Goal: Task Accomplishment & Management: Complete application form

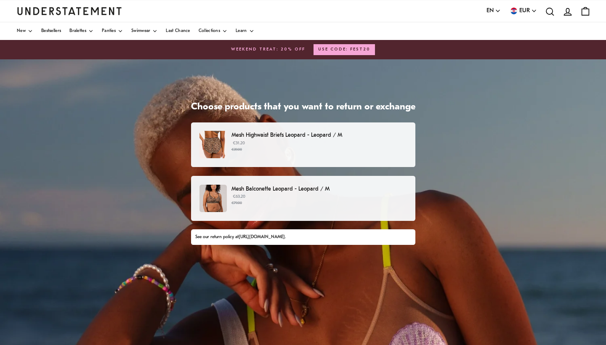
click at [268, 136] on p "Mesh Highwaist Briefs Leopard - Leopard / M" at bounding box center [318, 135] width 175 height 9
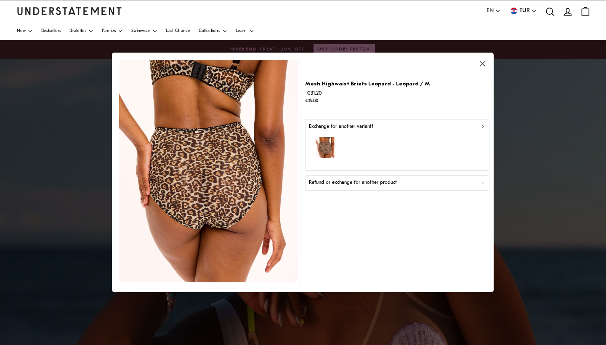
click at [481, 127] on icon "button" at bounding box center [483, 127] width 6 height 6
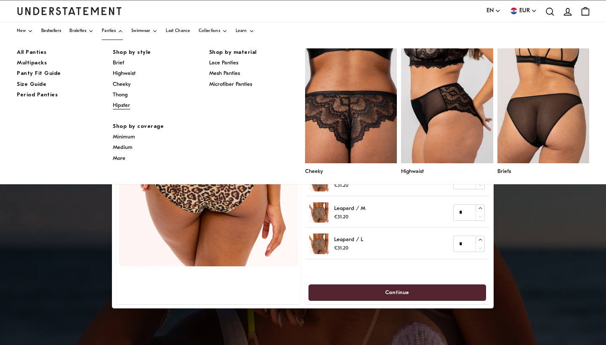
click at [125, 104] on span "Hipster" at bounding box center [121, 105] width 17 height 5
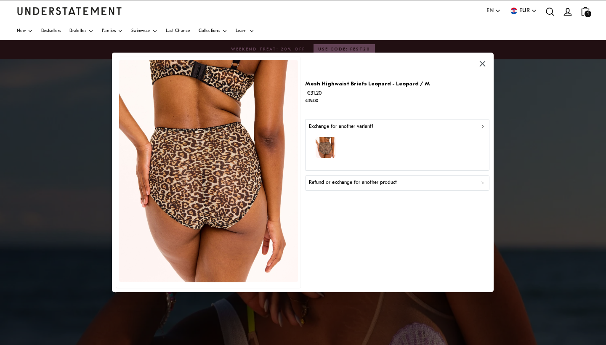
click at [480, 64] on icon "button" at bounding box center [483, 64] width 10 height 10
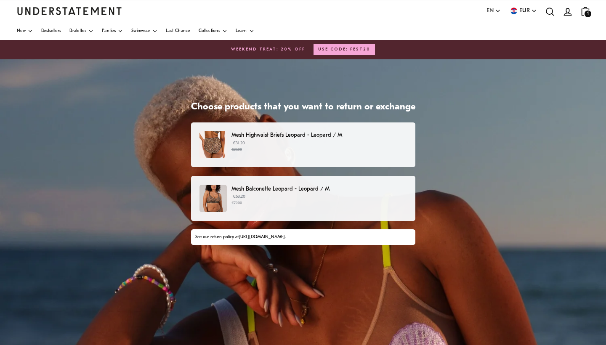
click at [287, 138] on p "Mesh Highwaist Briefs Leopard - Leopard / M" at bounding box center [318, 135] width 175 height 9
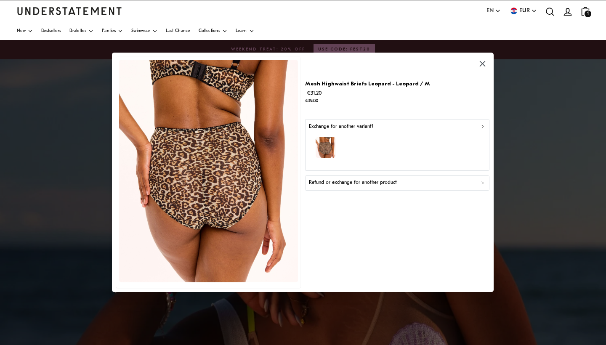
click at [481, 182] on icon "button" at bounding box center [483, 183] width 6 height 6
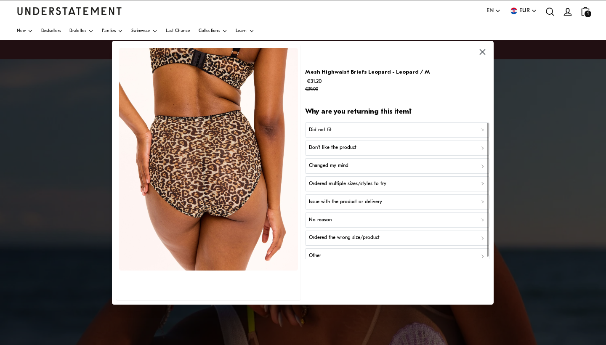
click at [357, 130] on div "Did not fit" at bounding box center [397, 130] width 177 height 8
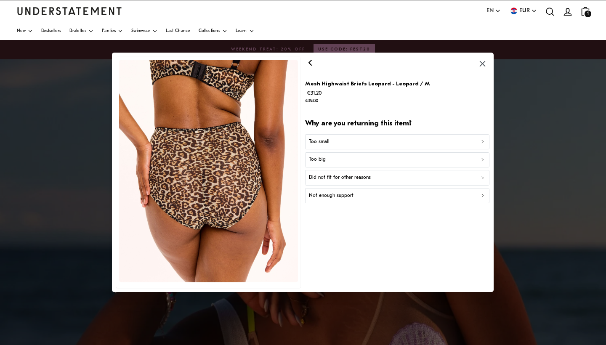
click at [405, 178] on div "Did not fit for other reasons" at bounding box center [397, 178] width 177 height 8
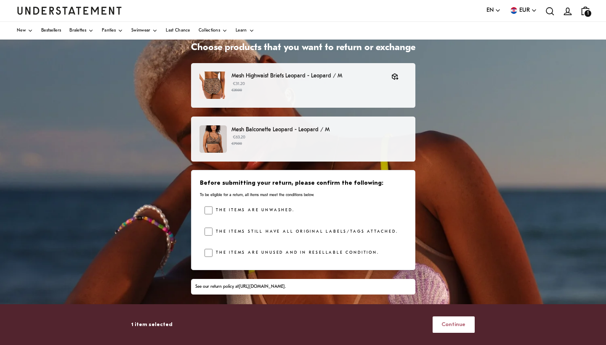
scroll to position [59, 0]
click at [461, 322] on span "Continue" at bounding box center [453, 325] width 24 height 16
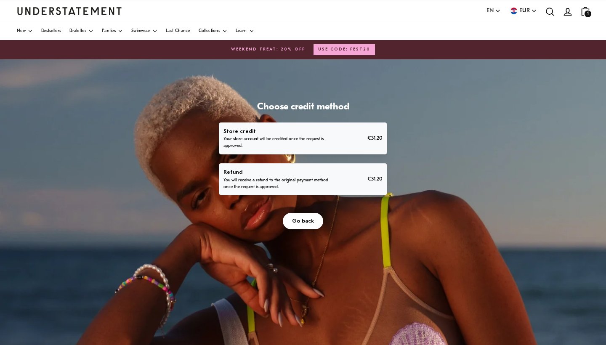
click at [260, 181] on p "You will receive a refund to the original payment method once the request is ap…" at bounding box center [277, 183] width 109 height 13
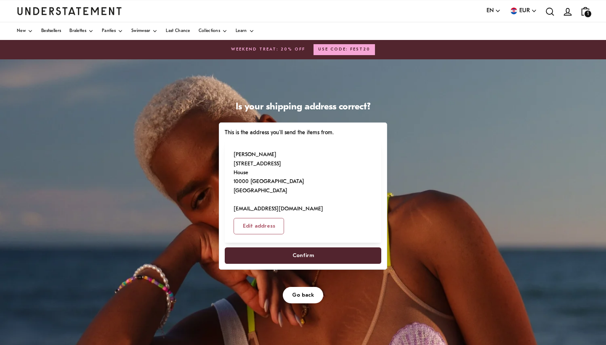
click at [344, 248] on span "Confirm" at bounding box center [303, 256] width 138 height 16
select select "**"
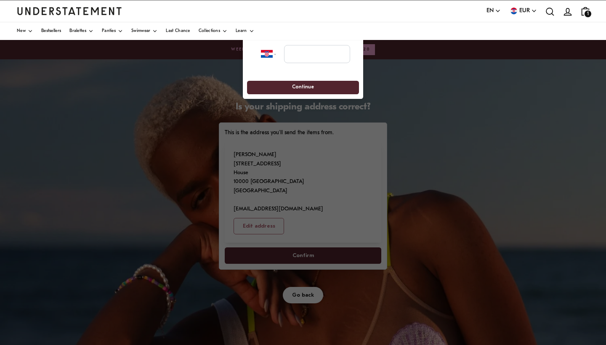
click at [304, 235] on div at bounding box center [303, 172] width 606 height 345
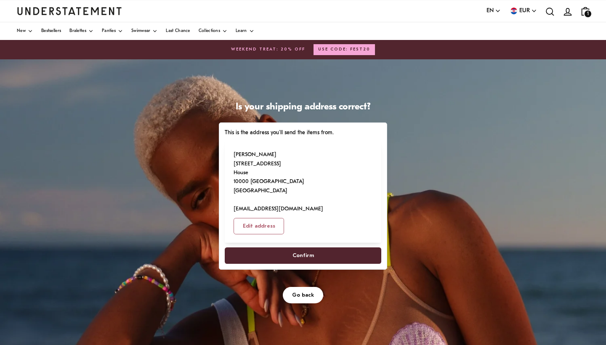
click at [304, 248] on span "Confirm" at bounding box center [303, 256] width 21 height 16
click at [315, 248] on span "Confirm" at bounding box center [303, 256] width 138 height 16
click at [337, 248] on span "Confirm" at bounding box center [303, 256] width 138 height 16
click at [302, 248] on span "Confirm" at bounding box center [303, 256] width 21 height 16
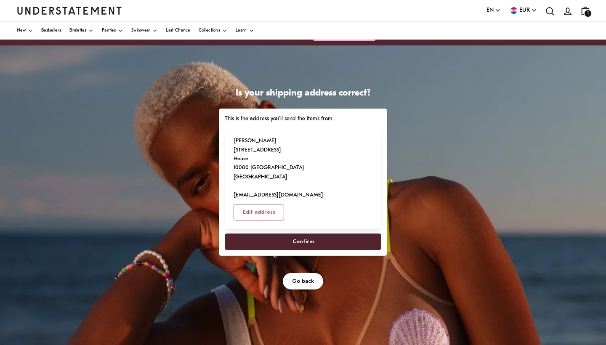
scroll to position [14, 0]
click at [320, 234] on span "Confirm" at bounding box center [303, 242] width 138 height 16
click at [275, 205] on span "Edit address" at bounding box center [259, 213] width 32 height 16
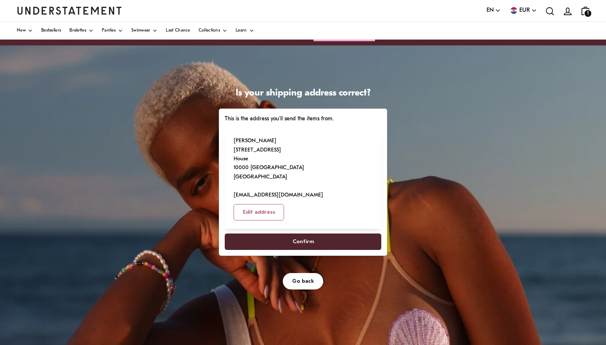
select select "**"
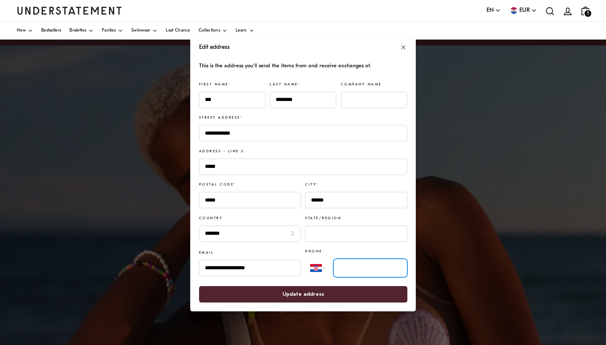
click at [354, 268] on input "tel" at bounding box center [370, 268] width 74 height 19
click at [344, 269] on input "tel" at bounding box center [370, 268] width 74 height 19
type input "**********"
click at [277, 295] on span "Update address" at bounding box center [303, 295] width 190 height 16
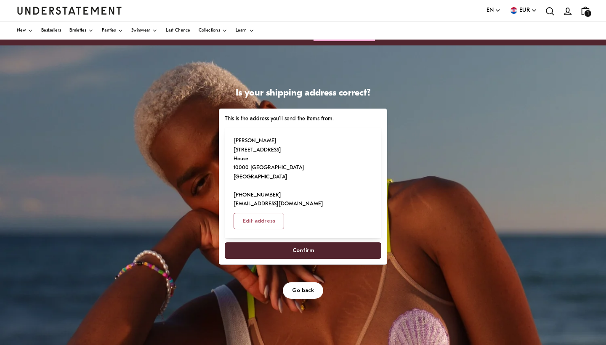
click at [292, 243] on span "Confirm" at bounding box center [303, 251] width 138 height 16
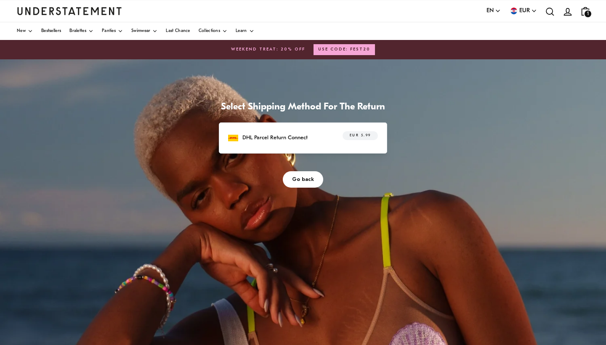
click at [308, 142] on p "DHL Parcel Return Connect" at bounding box center [274, 137] width 65 height 9
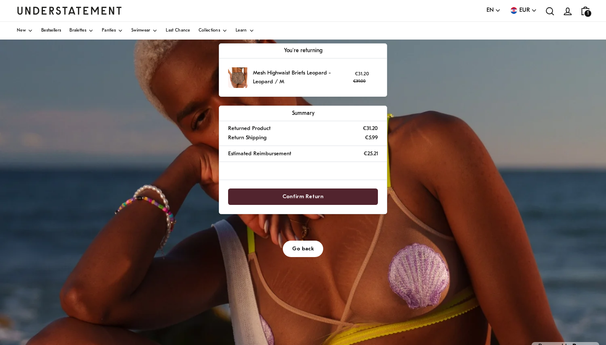
scroll to position [80, 0]
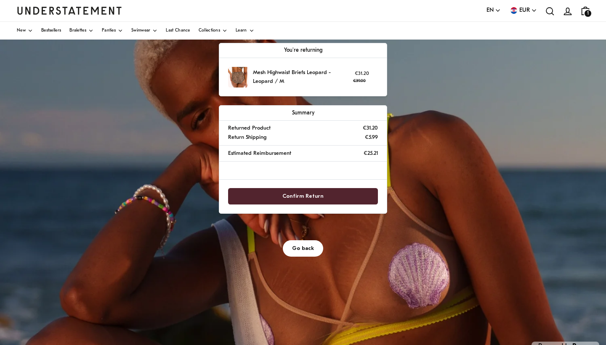
click at [300, 242] on span "Go back" at bounding box center [303, 249] width 22 height 16
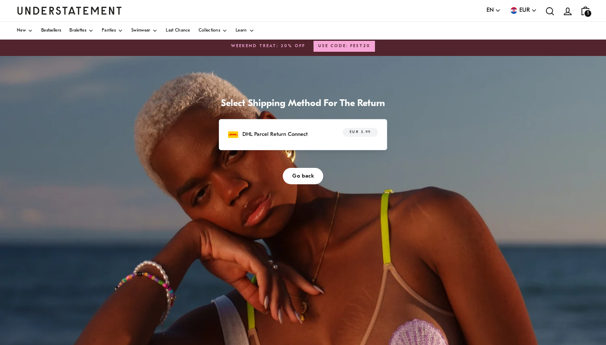
scroll to position [5, 0]
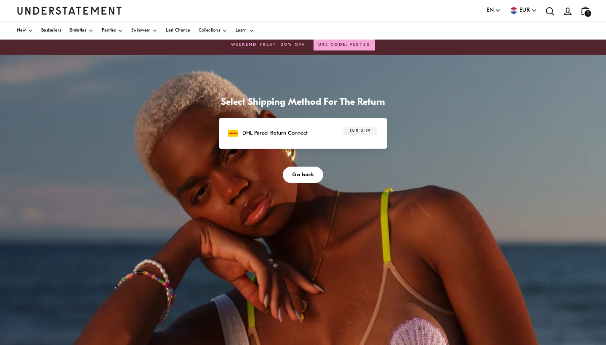
click at [290, 181] on button "Go back" at bounding box center [303, 175] width 40 height 16
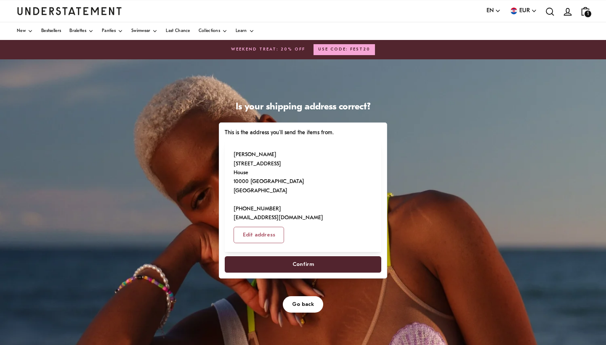
click at [372, 272] on span "Confirm" at bounding box center [303, 265] width 138 height 16
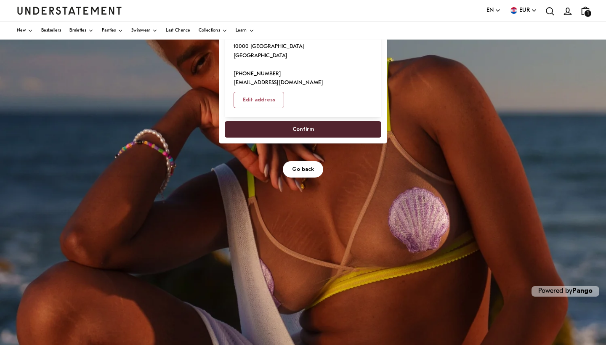
scroll to position [135, 0]
click at [313, 162] on span "Go back" at bounding box center [303, 170] width 22 height 16
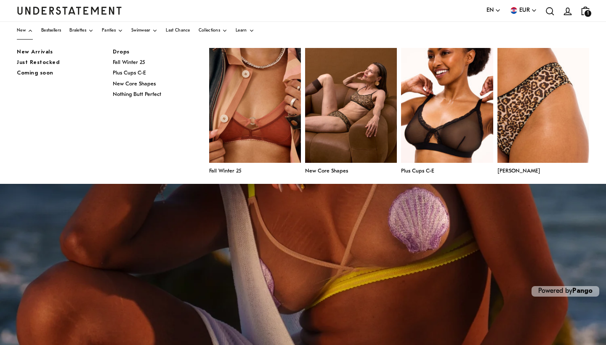
scroll to position [135, 0]
click at [20, 30] on span "New" at bounding box center [21, 31] width 9 height 4
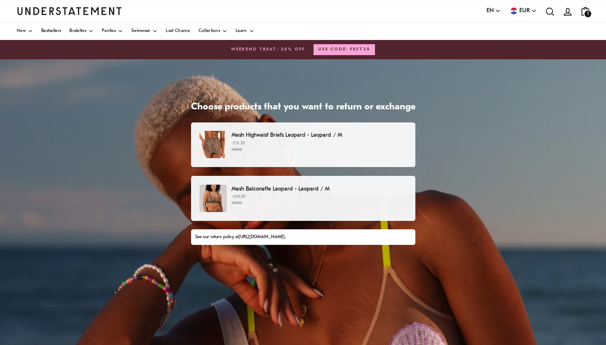
click at [264, 236] on link "[URL][DOMAIN_NAME]" at bounding box center [262, 237] width 46 height 5
click at [324, 143] on p "€31.20 €39.00" at bounding box center [318, 146] width 175 height 13
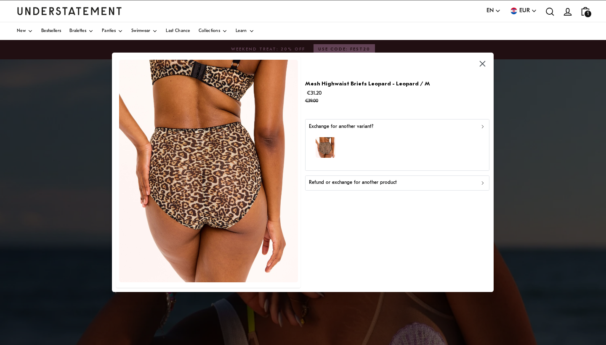
click at [480, 183] on icon "button" at bounding box center [483, 183] width 6 height 6
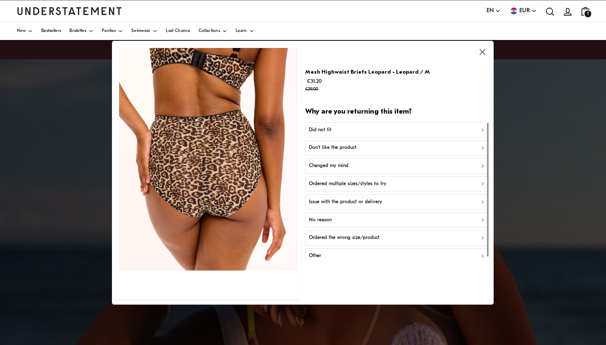
click at [480, 237] on div "Ordered the wrong size/product" at bounding box center [397, 238] width 177 height 8
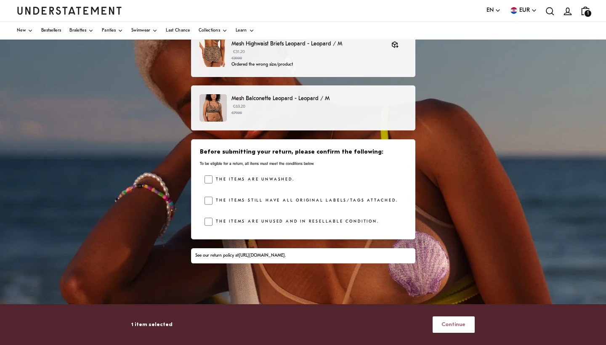
scroll to position [51, 0]
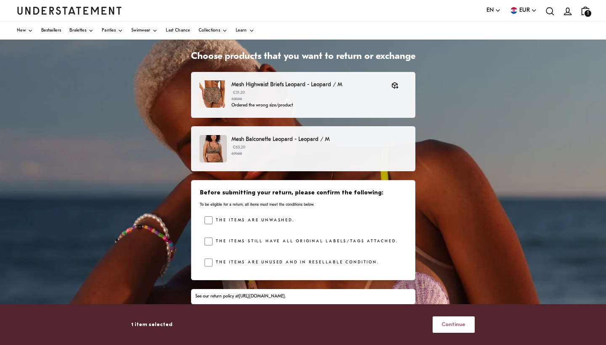
click at [448, 323] on span "Continue" at bounding box center [453, 325] width 24 height 16
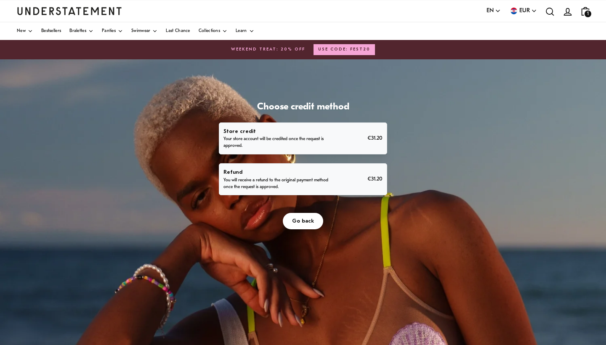
click at [332, 149] on p "Your store account will be credited once the request is approved." at bounding box center [277, 142] width 109 height 13
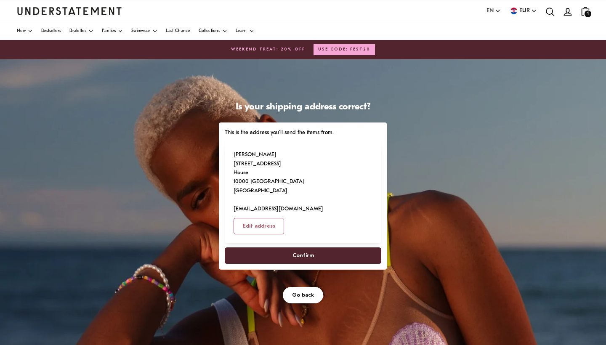
click at [314, 263] on span "Confirm" at bounding box center [303, 256] width 21 height 16
select select "**"
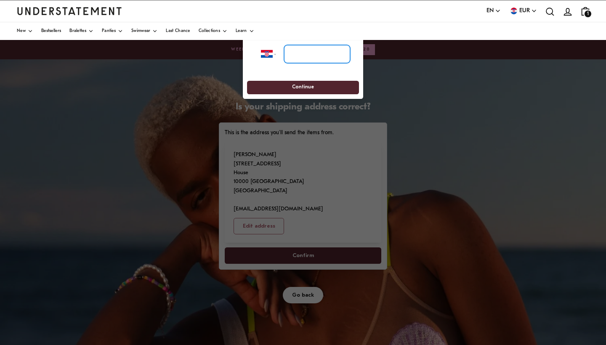
click at [309, 54] on input "tel" at bounding box center [317, 54] width 66 height 19
type input "**********"
click at [327, 86] on span "Continue" at bounding box center [303, 87] width 96 height 13
click at [300, 87] on span "Continue" at bounding box center [303, 87] width 22 height 13
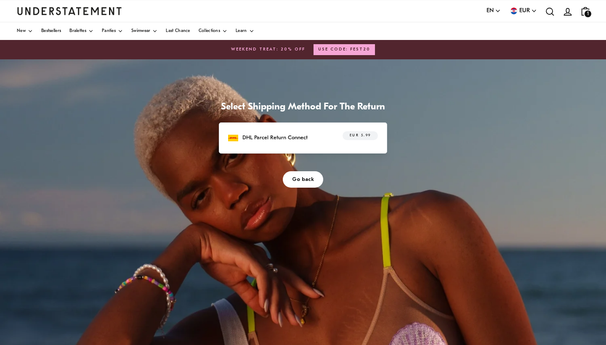
click at [308, 142] on p "DHL Parcel Return Connect" at bounding box center [274, 137] width 65 height 9
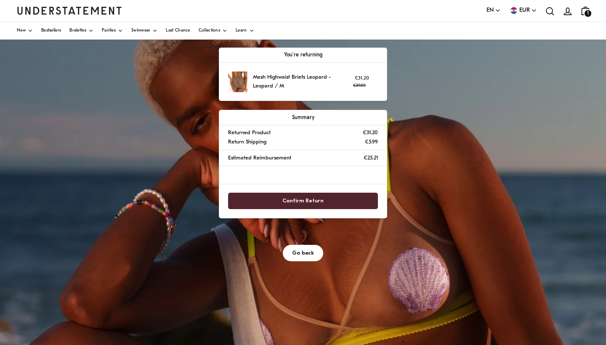
scroll to position [76, 0]
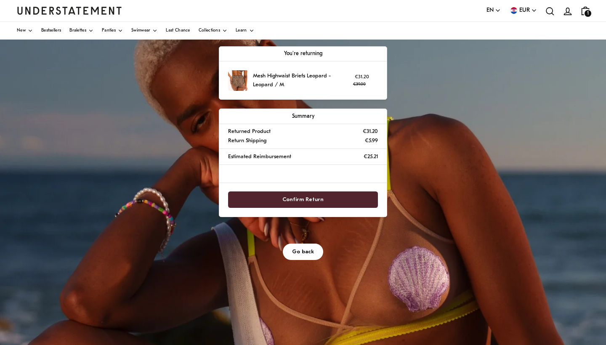
click at [324, 207] on span "Confirm Return" at bounding box center [302, 200] width 41 height 16
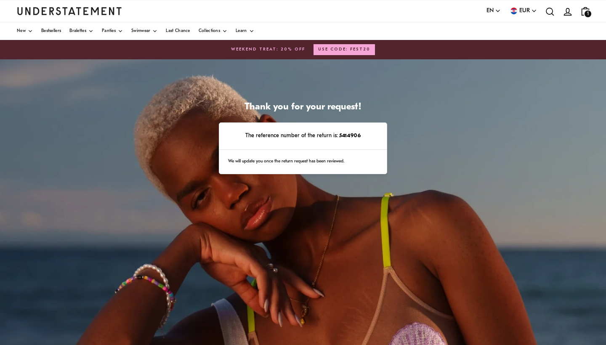
click at [588, 12] on span "1" at bounding box center [588, 14] width 7 height 7
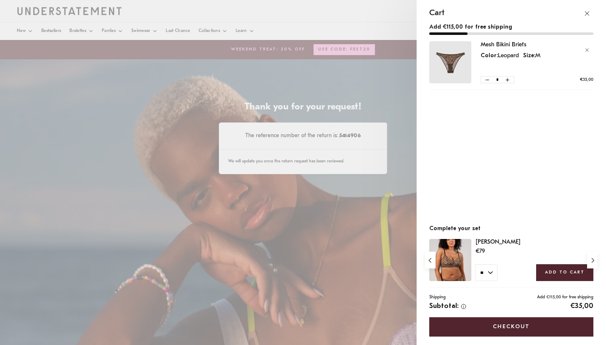
click at [185, 114] on main "Thank you for your request! The reference number of the return is: 5414906 We w…" at bounding box center [303, 269] width 606 height 421
